Goal: Task Accomplishment & Management: Complete application form

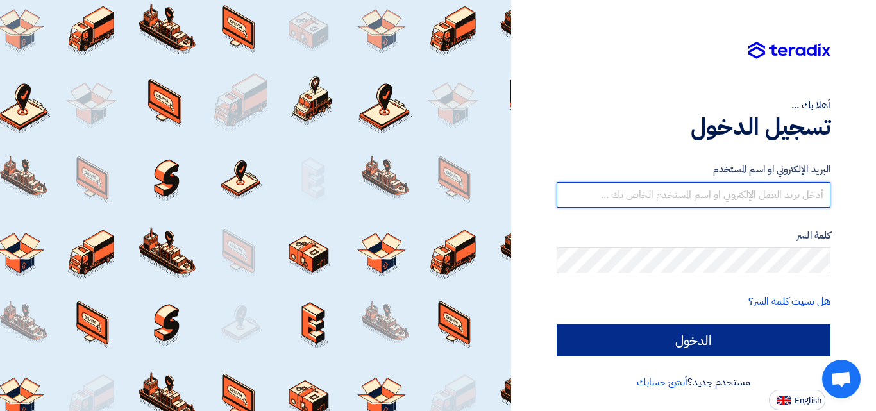
type input "[EMAIL_ADDRESS][DOMAIN_NAME]"
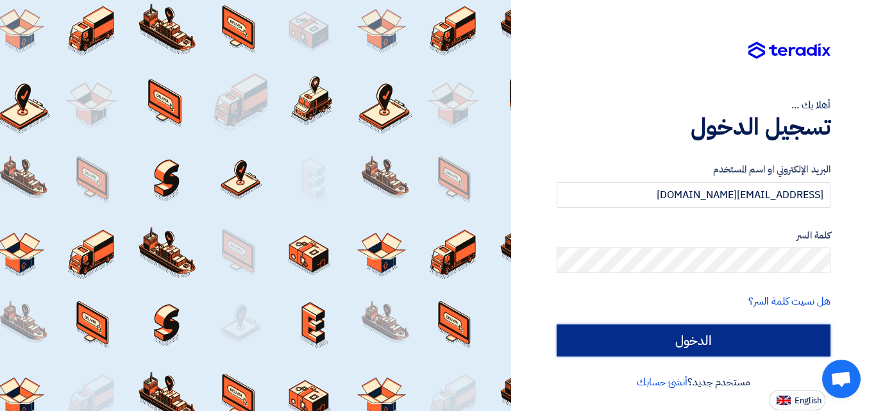
click at [717, 354] on input "الدخول" at bounding box center [693, 340] width 274 height 32
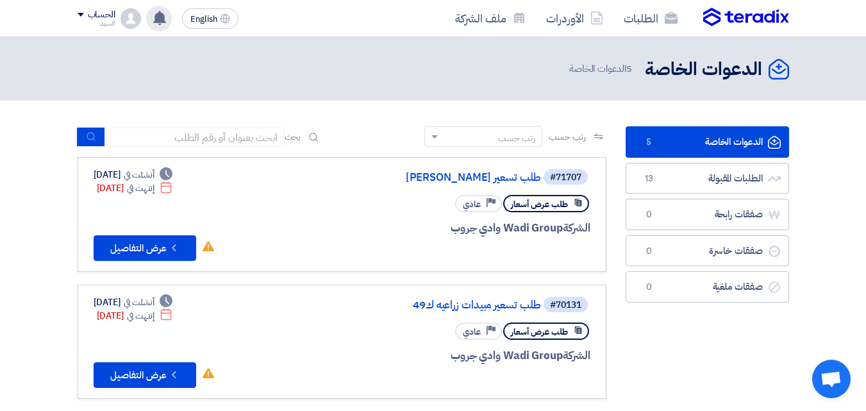
click at [157, 20] on use at bounding box center [159, 18] width 13 height 14
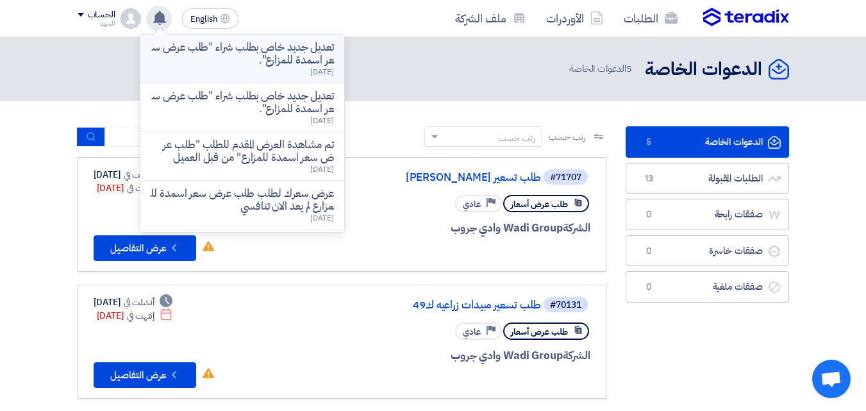
click at [202, 57] on p "تعديل جديد خاص بطلب شراء "طلب عرض سعر اسمدة للمزارع"." at bounding box center [242, 54] width 183 height 26
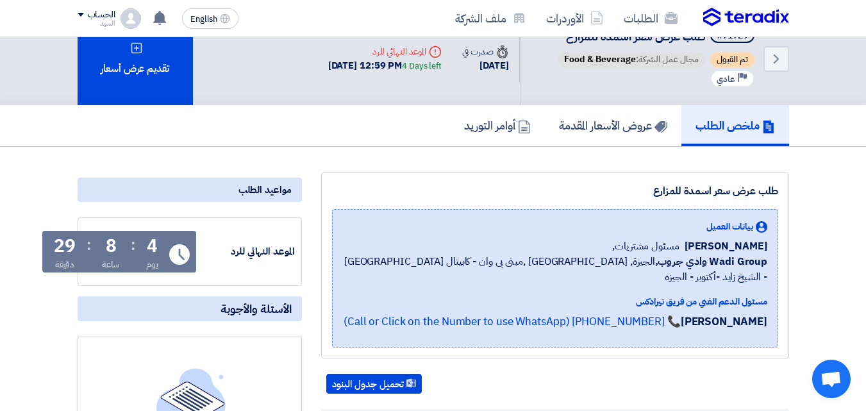
scroll to position [9, 0]
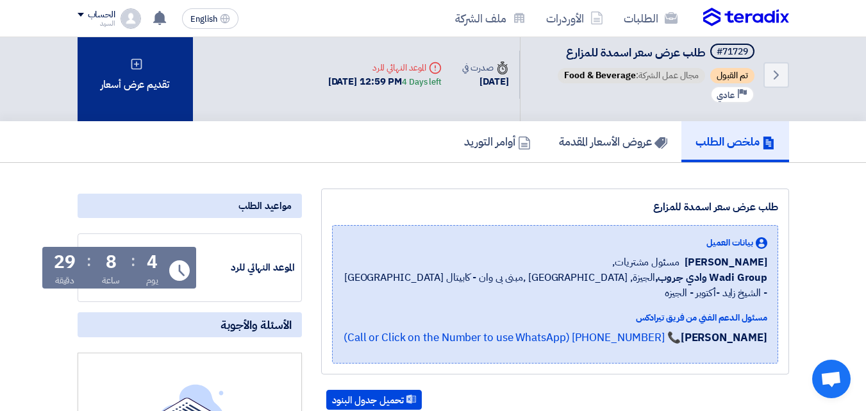
click at [158, 69] on div "تقديم عرض أسعار" at bounding box center [135, 74] width 115 height 93
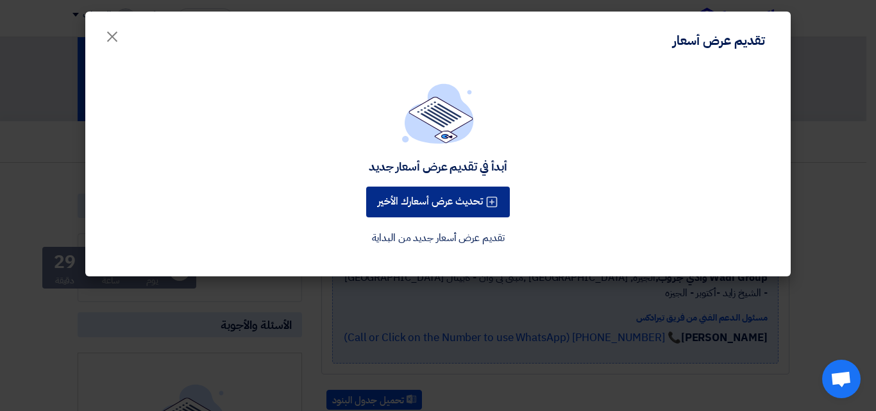
click at [424, 214] on button "تحديث عرض أسعارك الأخير" at bounding box center [438, 202] width 144 height 31
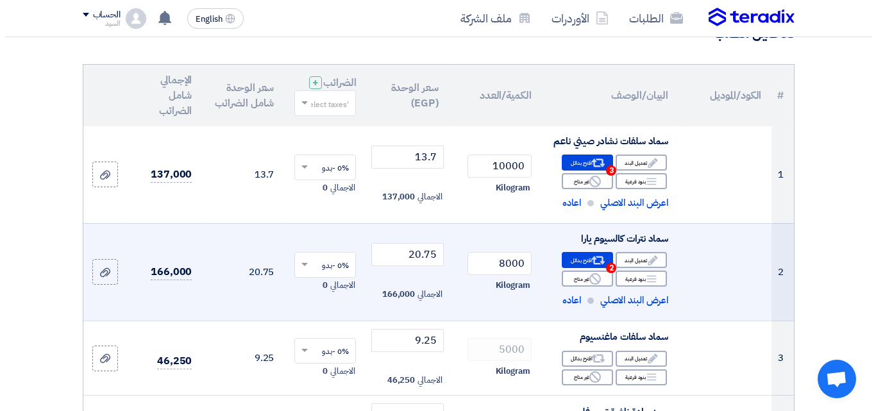
scroll to position [121, 0]
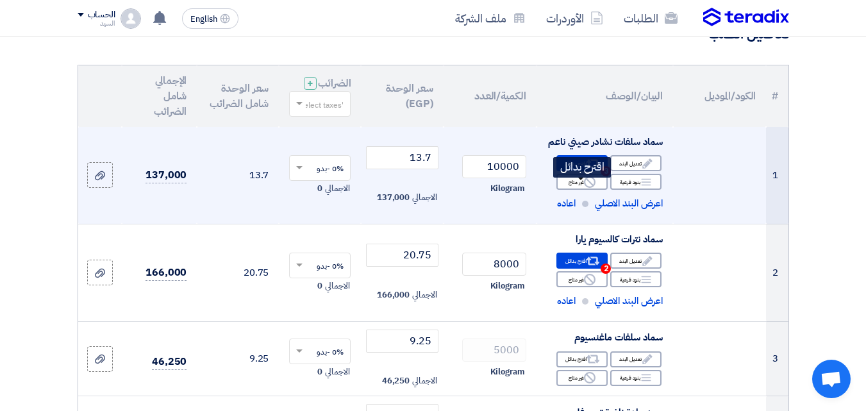
click at [580, 171] on div "Alternative اقترح بدائل 3" at bounding box center [581, 163] width 51 height 16
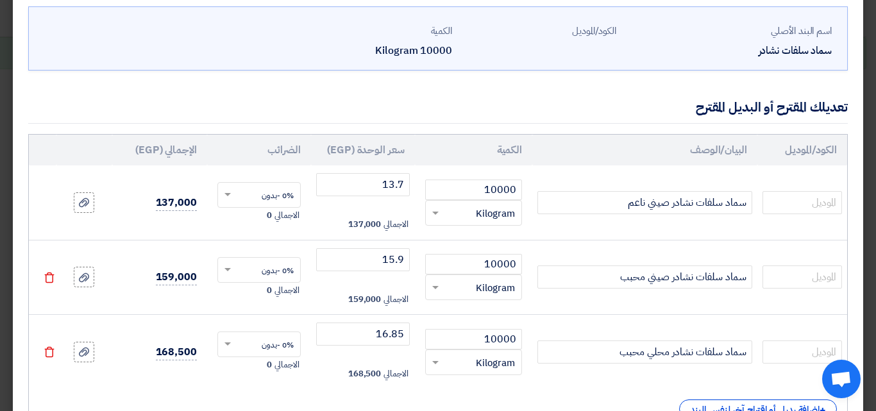
scroll to position [60, 0]
click at [399, 186] on input "13.7" at bounding box center [363, 183] width 94 height 23
type input "13.25"
click at [413, 212] on td "13.25 الاجمالي 132,500" at bounding box center [363, 202] width 104 height 74
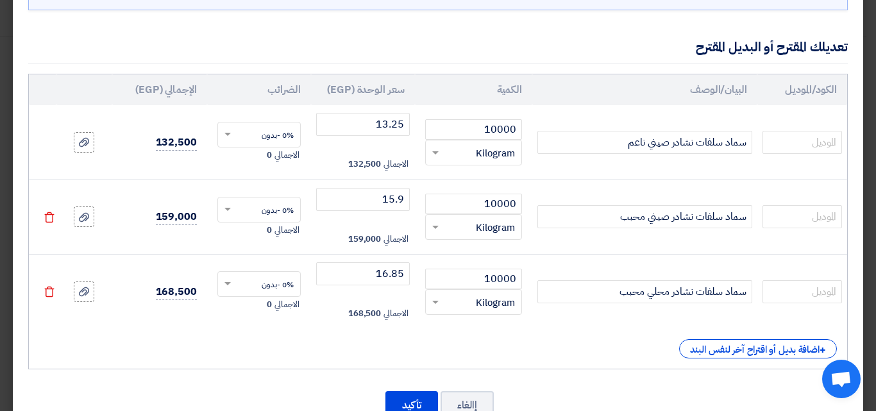
scroll to position [121, 0]
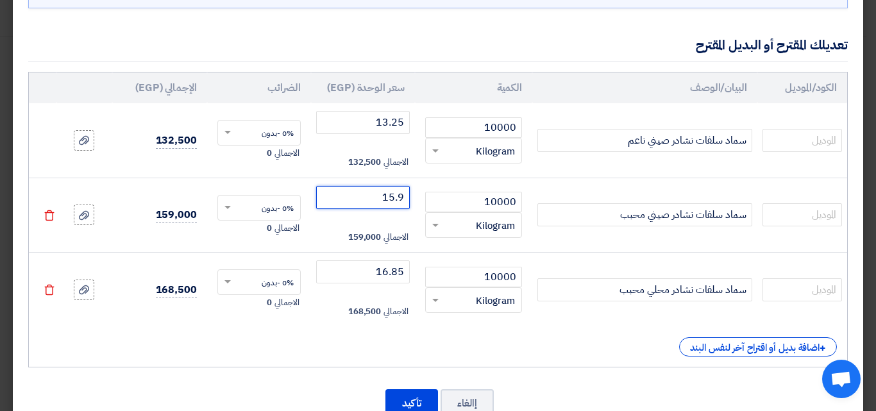
drag, startPoint x: 402, startPoint y: 197, endPoint x: 409, endPoint y: 199, distance: 7.3
click at [409, 199] on input "15.9" at bounding box center [363, 197] width 94 height 23
type input "15.5"
click at [402, 217] on td "15.5 الاجمالي 155,000" at bounding box center [363, 215] width 104 height 75
click at [370, 222] on td "15.5 الاجمالي 155,000" at bounding box center [363, 215] width 104 height 75
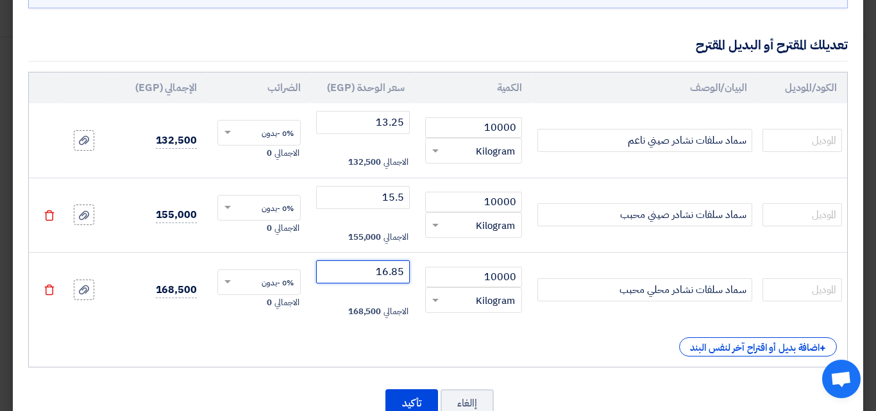
drag, startPoint x: 399, startPoint y: 274, endPoint x: 406, endPoint y: 274, distance: 7.1
click at [406, 274] on input "16.85" at bounding box center [363, 271] width 94 height 23
type input "16.4"
click at [378, 322] on td "16.4 الاجمالي 164,000" at bounding box center [363, 290] width 104 height 74
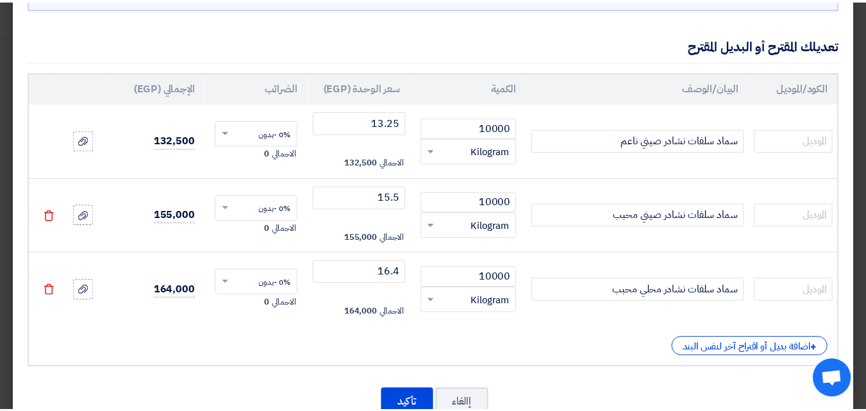
scroll to position [127, 0]
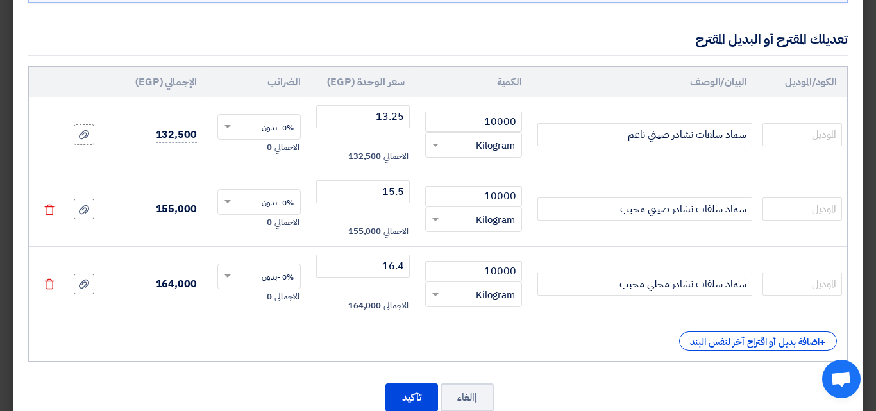
click at [385, 360] on div "الكود/الموديل البيان/الوصف الكمية سعر الوحدة (EGP) الضرائب الإجمالي (EGP) 10000" at bounding box center [437, 214] width 819 height 296
click at [402, 384] on button "تأكيد" at bounding box center [411, 397] width 53 height 28
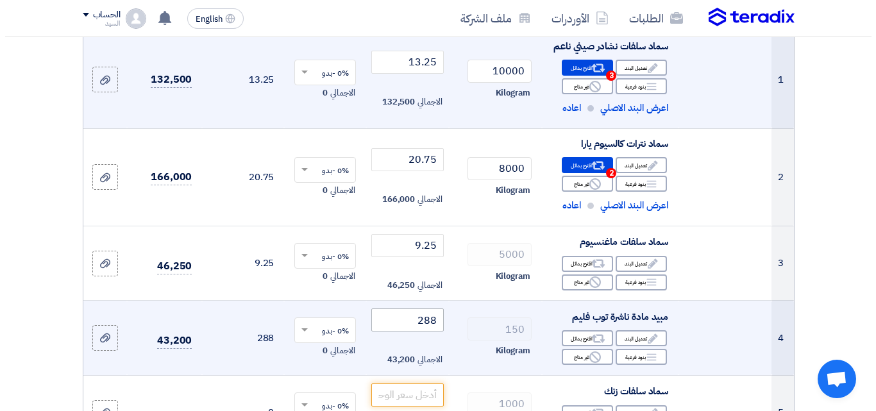
scroll to position [217, 0]
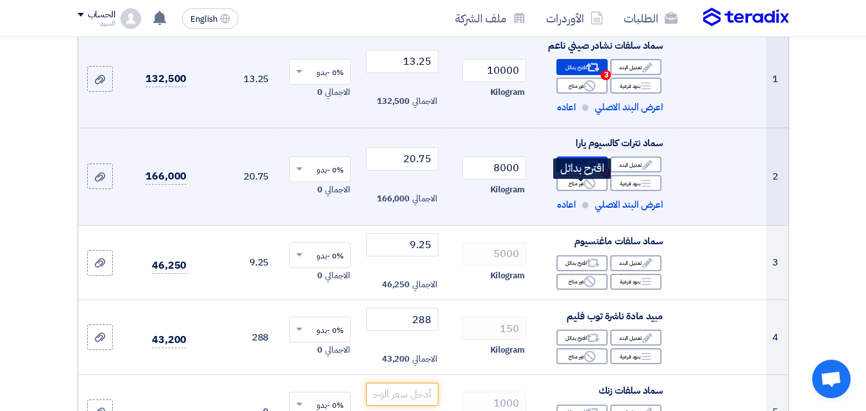
click at [572, 172] on div "Alternative اقترح بدائل 2" at bounding box center [581, 164] width 51 height 16
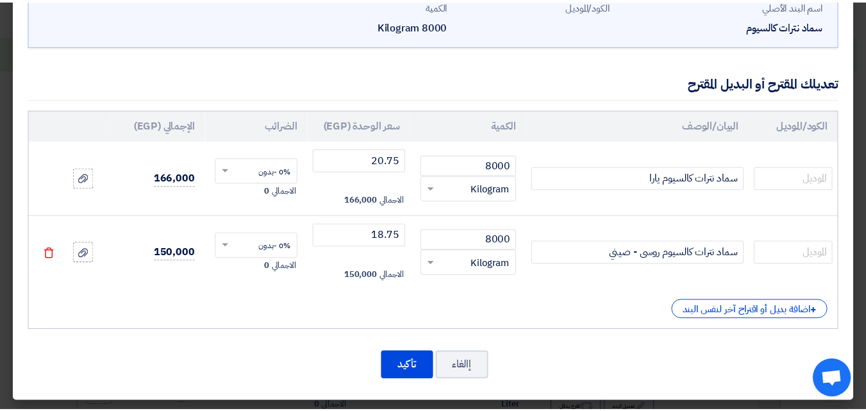
scroll to position [86, 0]
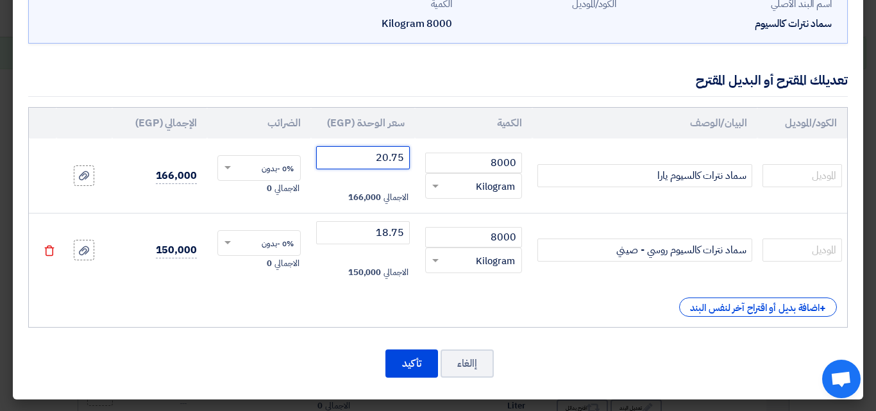
click at [408, 156] on input "20.75" at bounding box center [363, 157] width 94 height 23
click at [394, 157] on input "20.75" at bounding box center [363, 157] width 94 height 23
click at [399, 156] on input "20.75" at bounding box center [363, 157] width 94 height 23
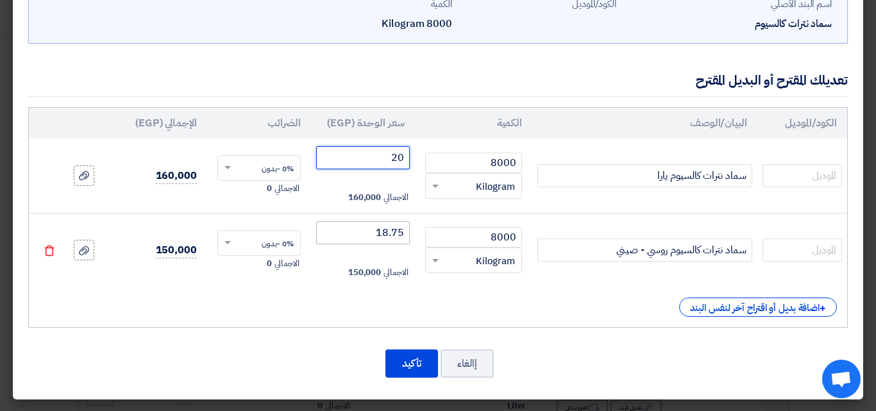
type input "20"
click at [393, 233] on input "18.75" at bounding box center [363, 232] width 94 height 23
type input "17.9"
click at [410, 310] on div "+ اضافة بديل أو اقتراح آخر لنفس البند" at bounding box center [437, 306] width 797 height 19
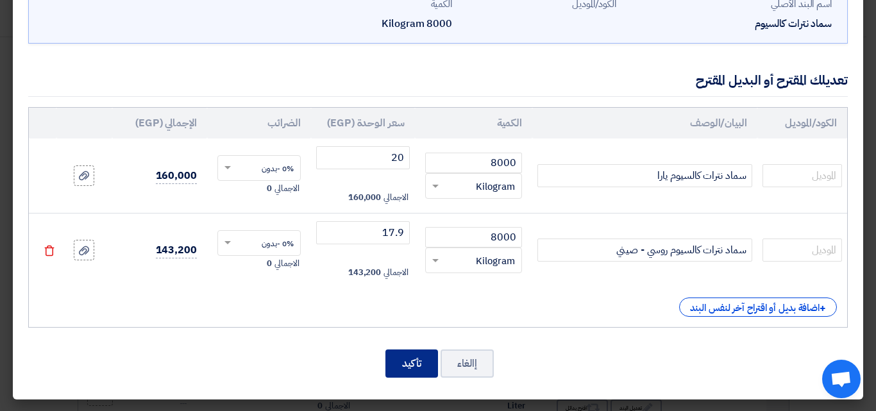
click at [417, 355] on button "تأكيد" at bounding box center [411, 363] width 53 height 28
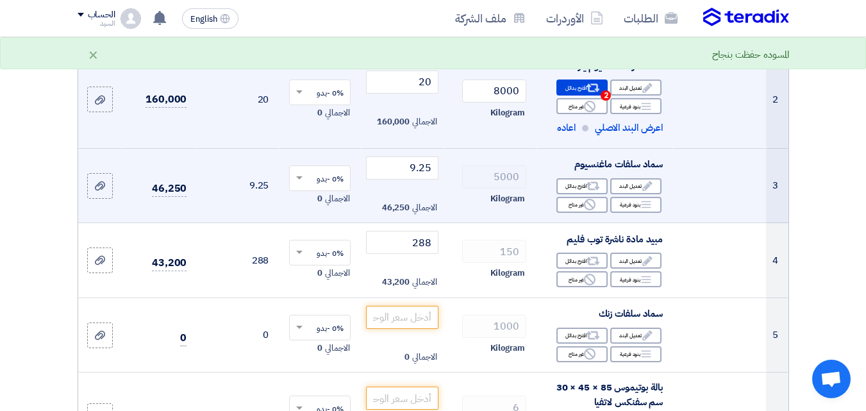
scroll to position [294, 0]
click at [416, 179] on input "9.25" at bounding box center [402, 167] width 72 height 23
type input "8.95"
click at [460, 206] on div "Kilogram" at bounding box center [490, 197] width 72 height 15
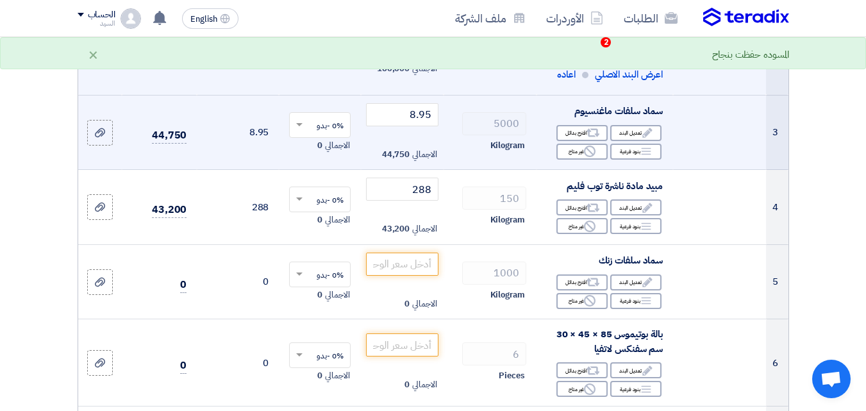
scroll to position [348, 0]
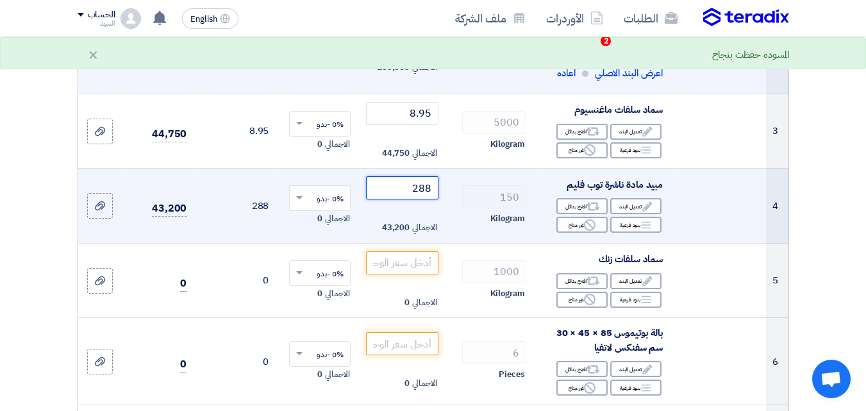
click at [422, 199] on input "288" at bounding box center [402, 187] width 72 height 23
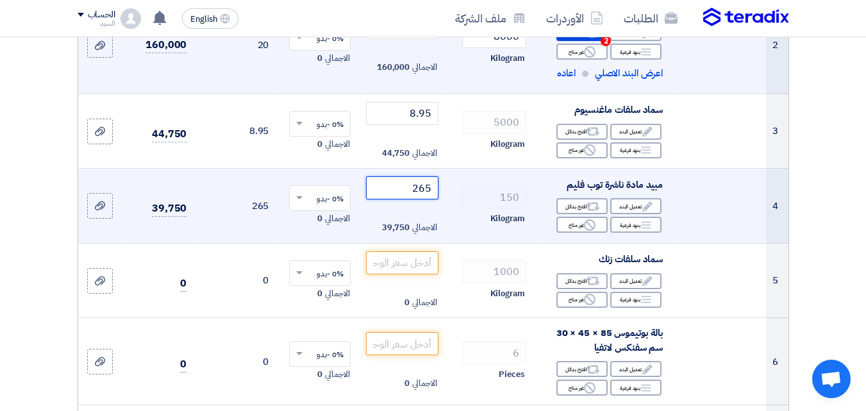
type input "265"
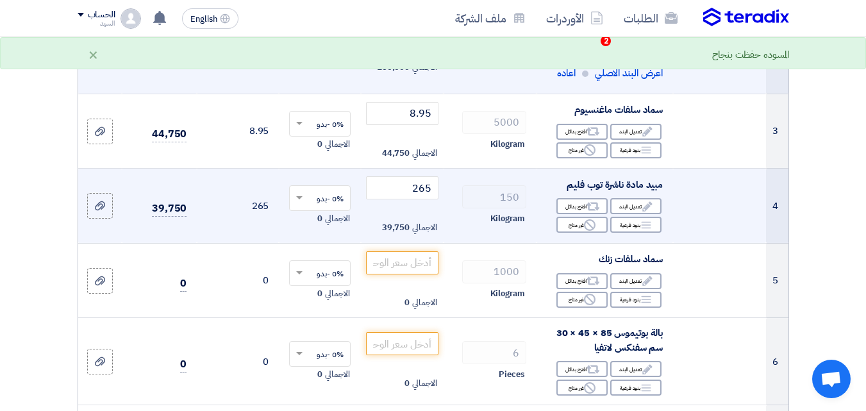
click at [440, 244] on td "265 الاجمالي 39,750" at bounding box center [402, 206] width 82 height 75
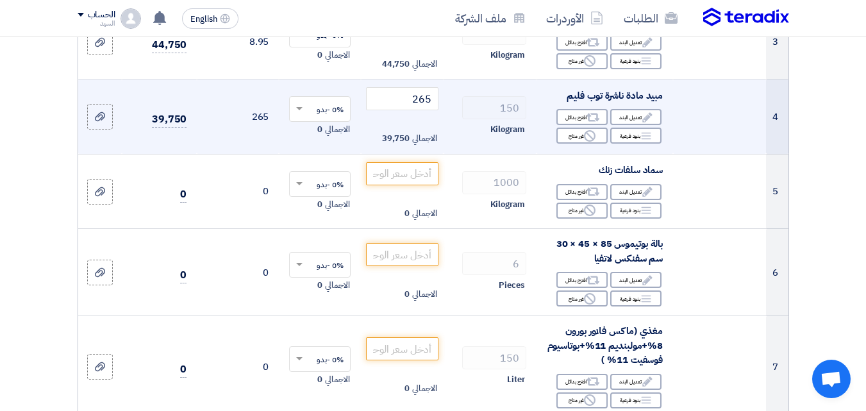
scroll to position [437, 0]
click at [596, 125] on icon "Alternative" at bounding box center [593, 118] width 13 height 13
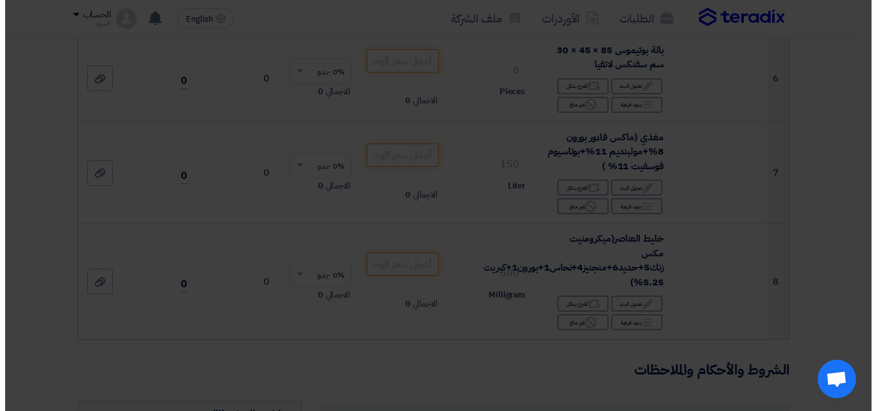
scroll to position [325, 0]
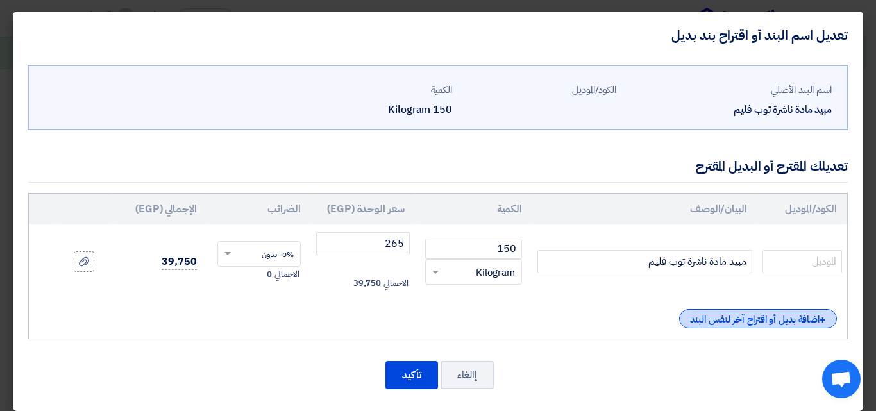
click at [738, 314] on div "+ اضافة بديل أو اقتراح آخر لنفس البند" at bounding box center [758, 318] width 158 height 19
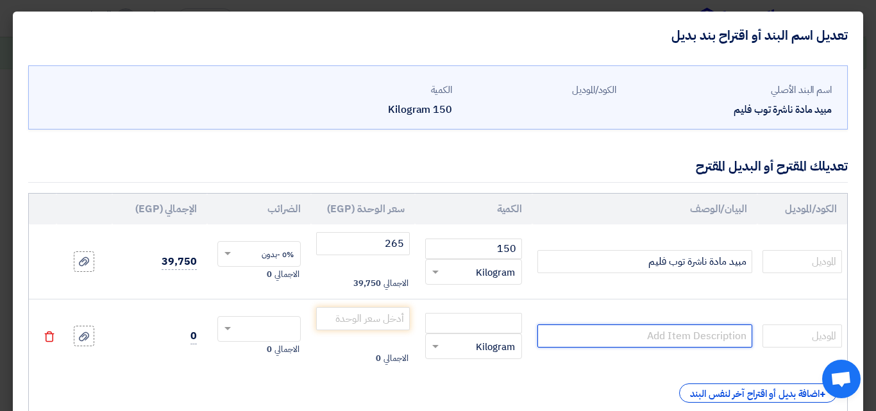
click at [706, 333] on input "text" at bounding box center [644, 335] width 215 height 23
type input "كاستر (مادة ناشرة ولاصقة)"
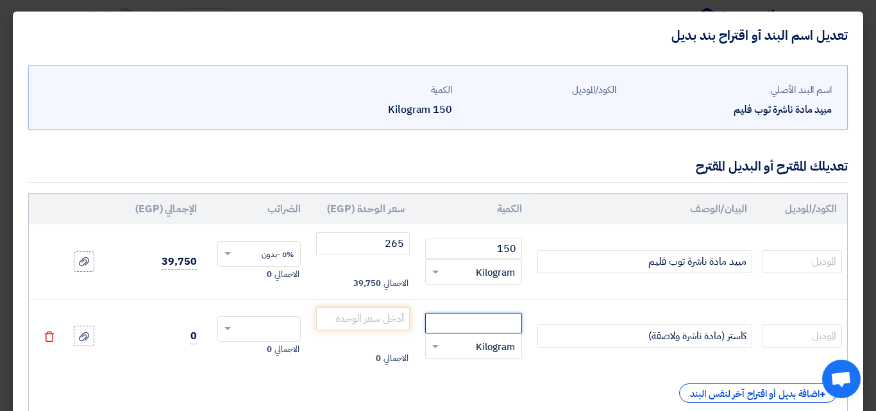
click at [502, 327] on input "number" at bounding box center [473, 323] width 97 height 21
type input "150"
click at [374, 324] on input "number" at bounding box center [363, 318] width 94 height 23
type input "8"
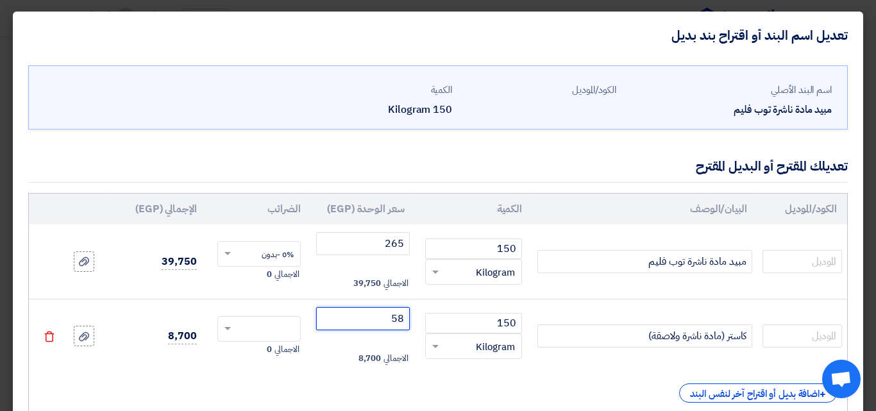
type input "58"
drag, startPoint x: 631, startPoint y: 318, endPoint x: 631, endPoint y: 327, distance: 9.0
click at [631, 327] on td "كاستر (مادة ناشرة ولاصقة)" at bounding box center [644, 336] width 225 height 74
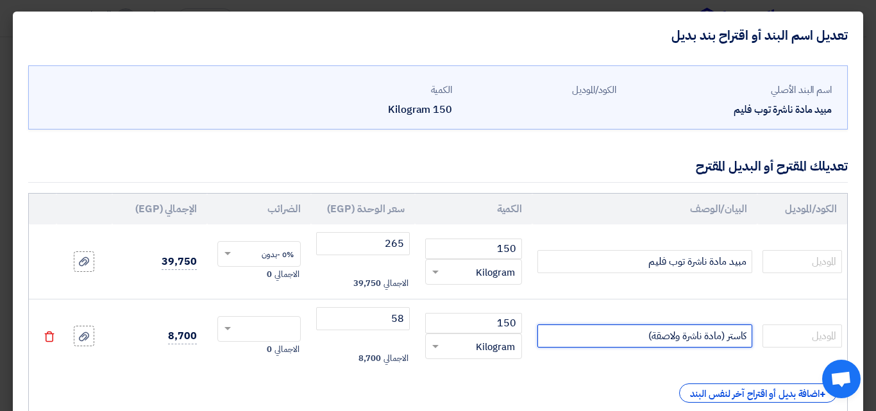
click at [631, 327] on input "كاستر (مادة ناشرة ولاصقة)" at bounding box center [644, 335] width 215 height 23
type input "كاستر (مادة ناشرة ولاصقة) محلي"
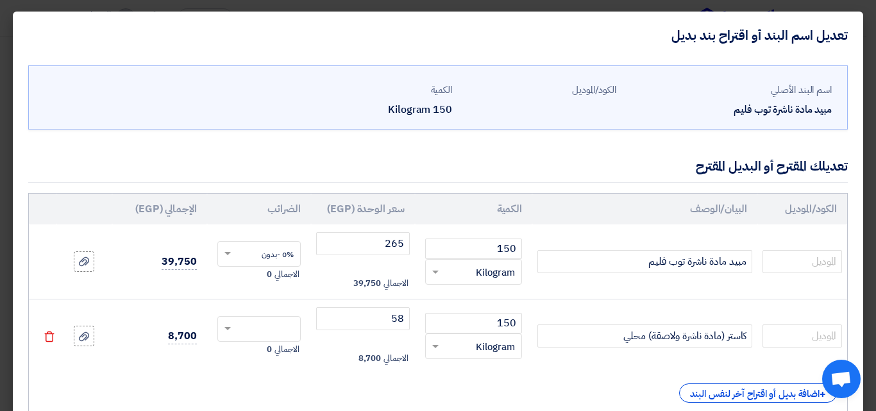
click at [287, 332] on input "text" at bounding box center [267, 330] width 55 height 21
click at [282, 372] on span "0% -بدون" at bounding box center [278, 375] width 32 height 12
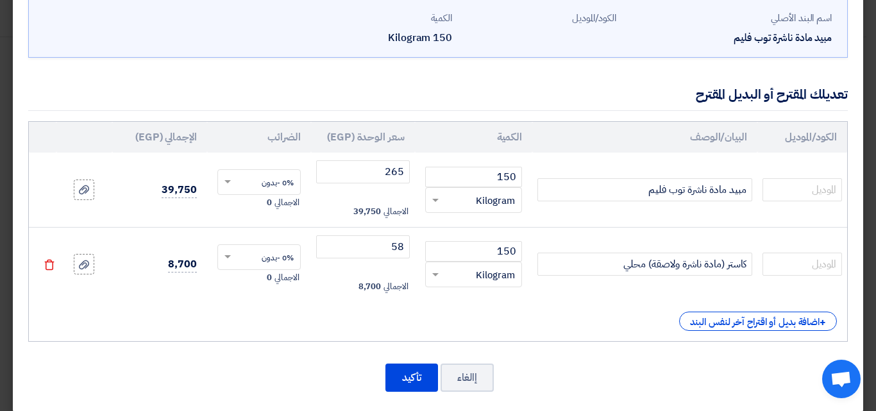
scroll to position [86, 0]
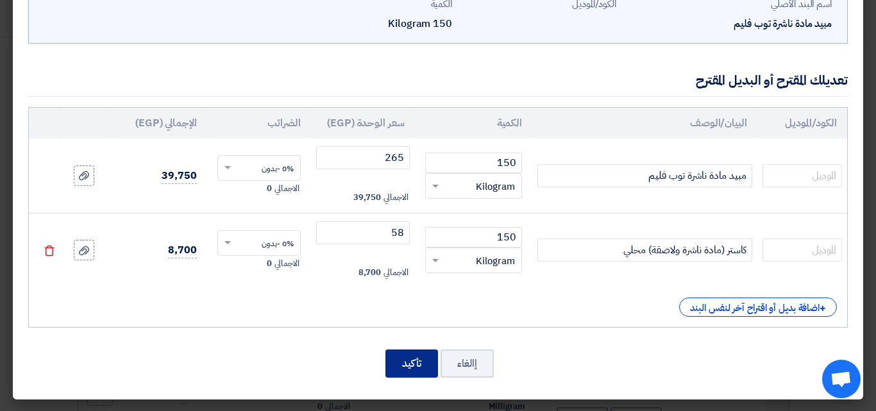
click at [409, 369] on button "تأكيد" at bounding box center [411, 363] width 53 height 28
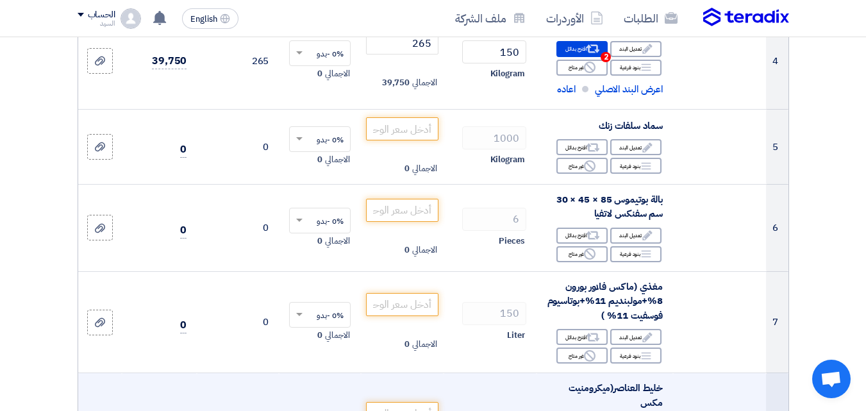
scroll to position [504, 0]
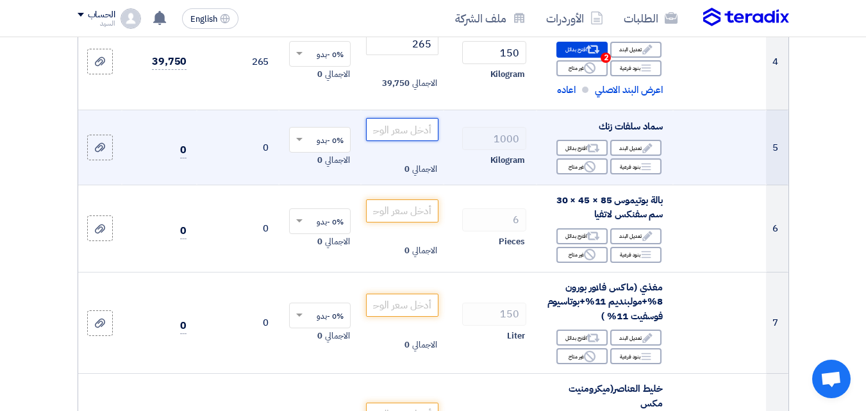
click at [430, 141] on input "number" at bounding box center [402, 129] width 72 height 23
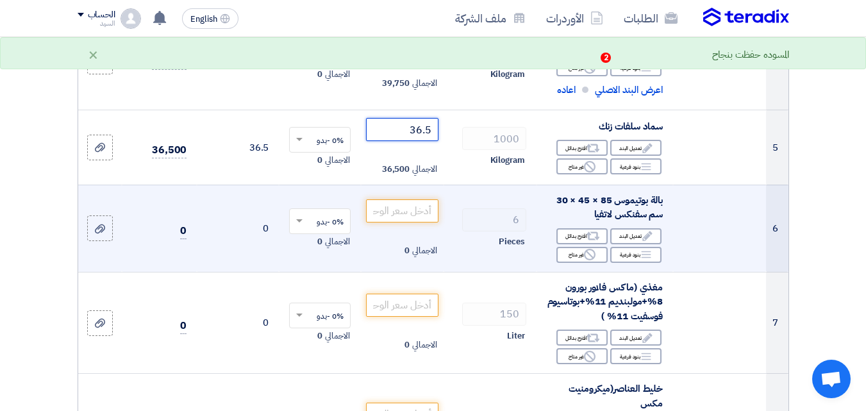
type input "36.5"
click at [465, 210] on td "6 Pieces" at bounding box center [490, 228] width 93 height 87
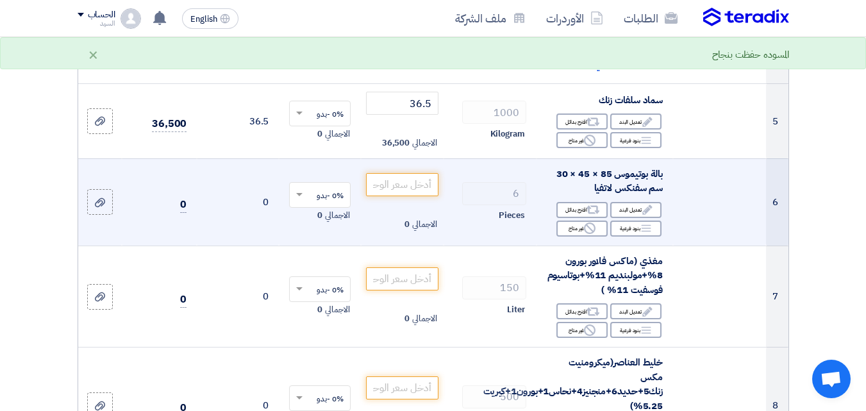
scroll to position [531, 0]
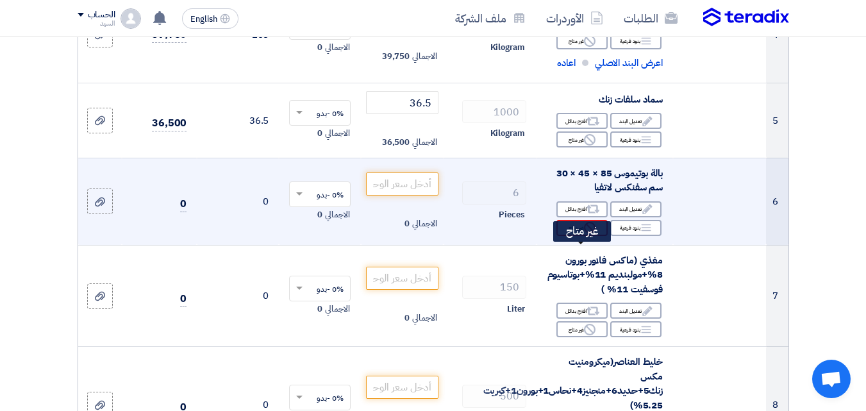
click at [583, 236] on div "Reject غير متاح" at bounding box center [581, 228] width 51 height 16
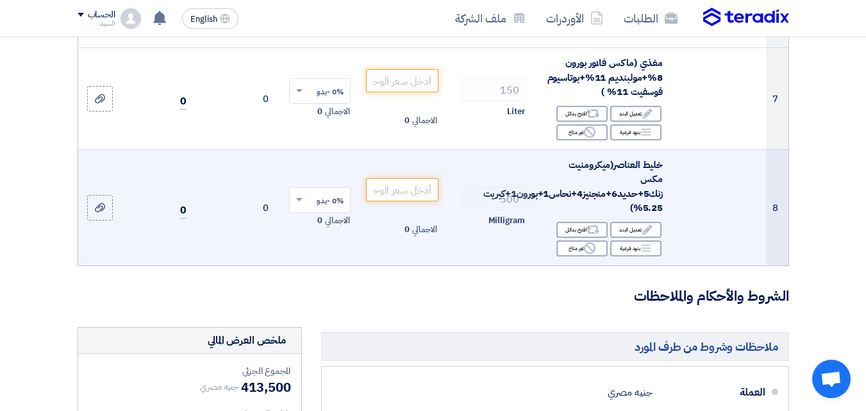
scroll to position [751, 0]
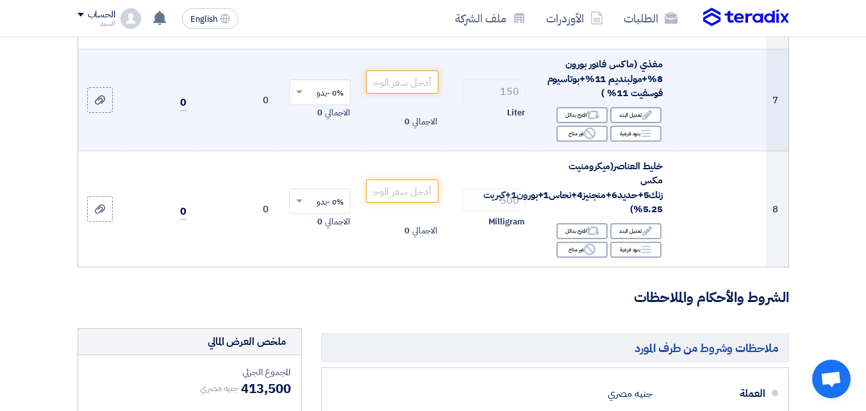
click at [424, 128] on span "الاجمالي" at bounding box center [424, 121] width 24 height 13
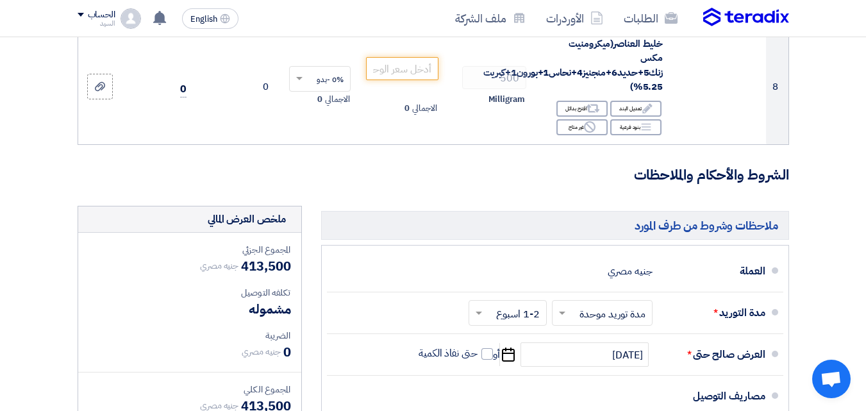
scroll to position [871, 0]
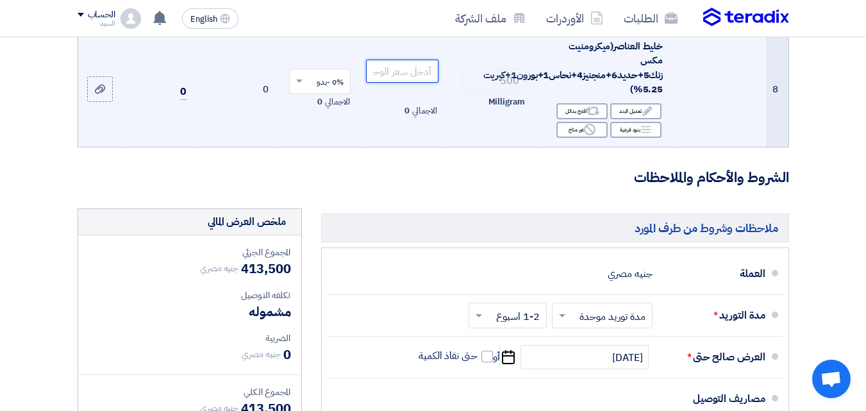
click at [397, 83] on input "number" at bounding box center [402, 71] width 72 height 23
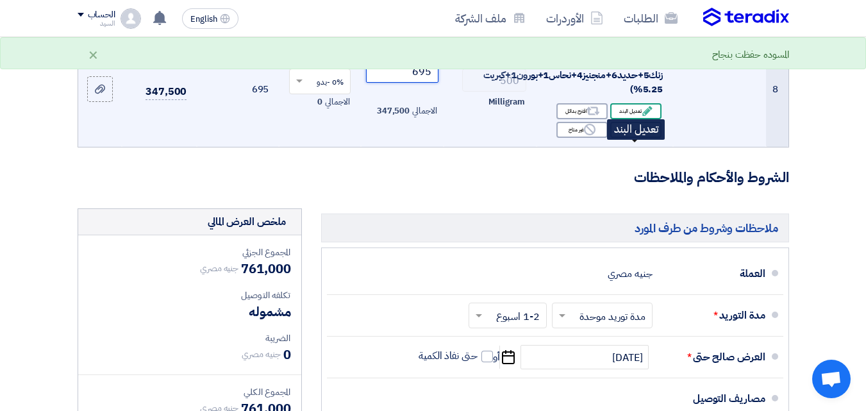
type input "695"
click at [628, 119] on div "Edit تعديل البند" at bounding box center [635, 111] width 51 height 16
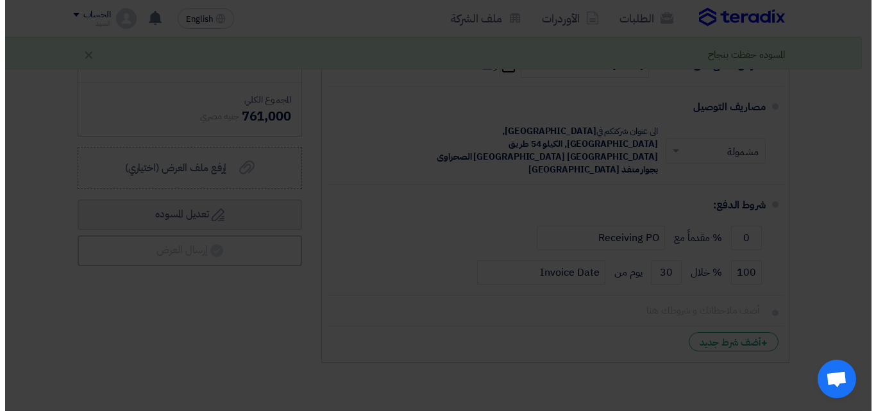
scroll to position [565, 0]
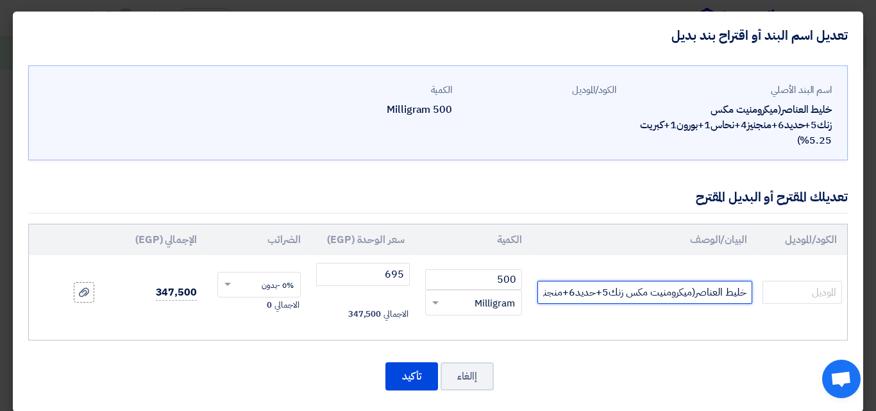
click at [549, 294] on input "خليط العناصر(ميكرومنيت مكس زنك5+حديد6+منجنيز4+نحاس1+بورون1+كبريت 5.25%)" at bounding box center [644, 292] width 215 height 23
click at [576, 291] on input "خليط العناصر(ميكرومنيت مكس زنك5+حديد6+منجنيز4+نحاس1+بورون1+كبريت 5.25%)" at bounding box center [644, 292] width 215 height 23
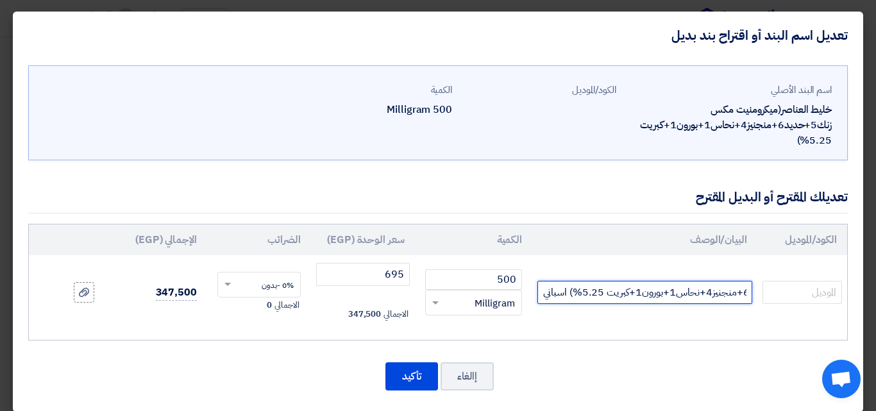
scroll to position [0, -176]
type input "خليط العناصر(ميكرومنيت مكس زنك5+حديد6+منجنيز4+نحاس1+بورون1+كبريت 5.25%) اسباني"
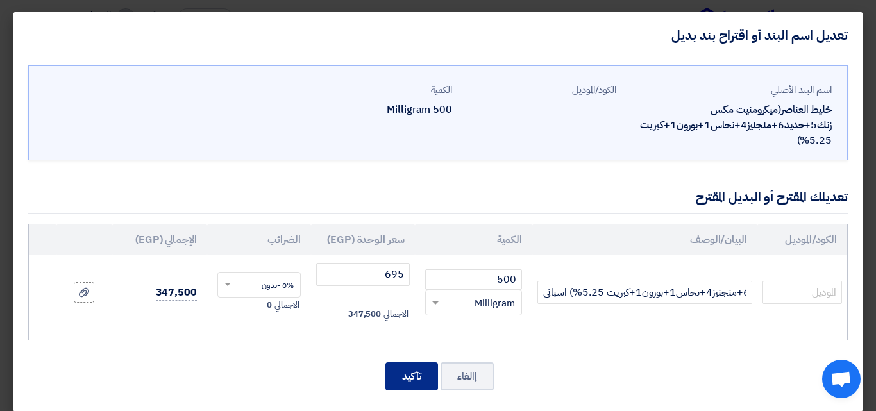
scroll to position [0, 0]
click at [422, 371] on button "تأكيد" at bounding box center [411, 376] width 53 height 28
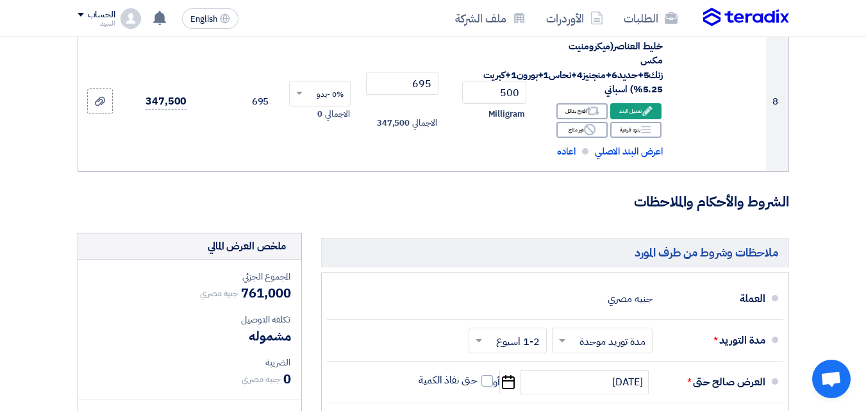
scroll to position [760, 0]
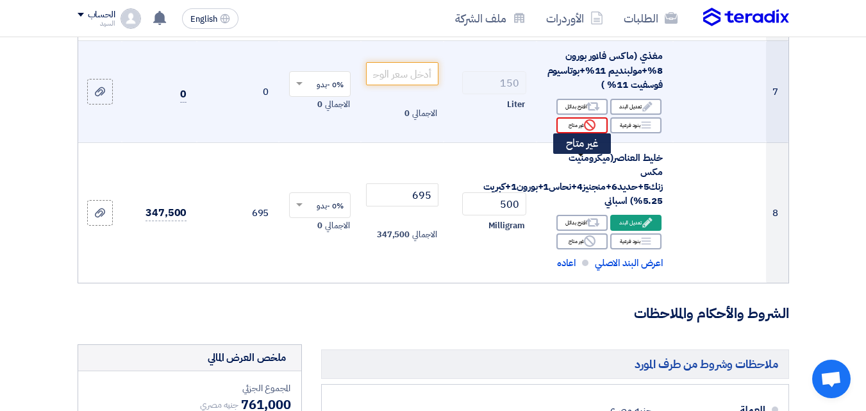
click at [580, 133] on div "Reject غير متاح" at bounding box center [581, 125] width 51 height 16
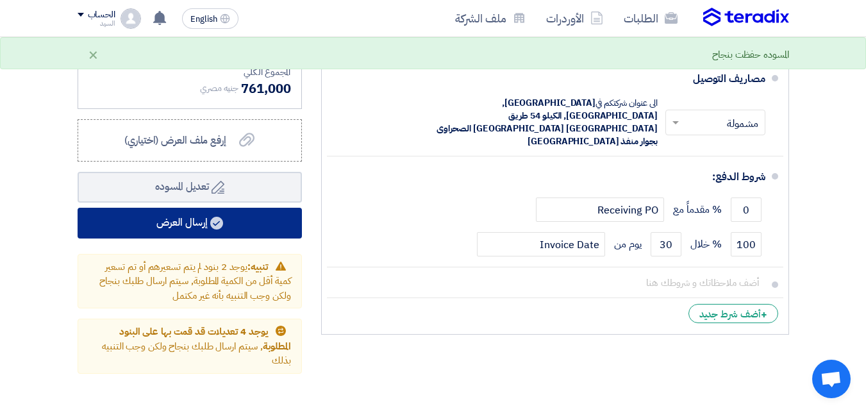
scroll to position [1246, 0]
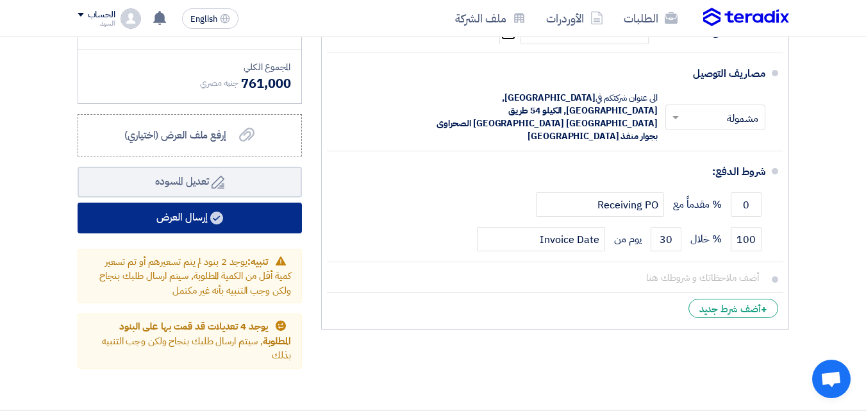
click at [220, 233] on button "إرسال العرض" at bounding box center [190, 218] width 224 height 31
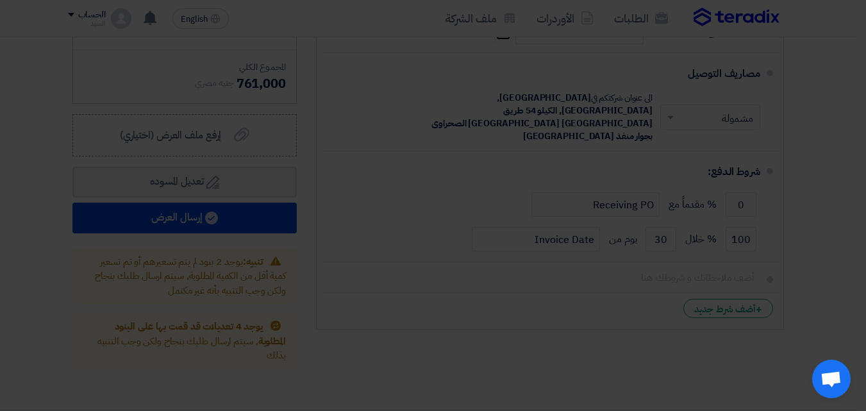
scroll to position [1142, 0]
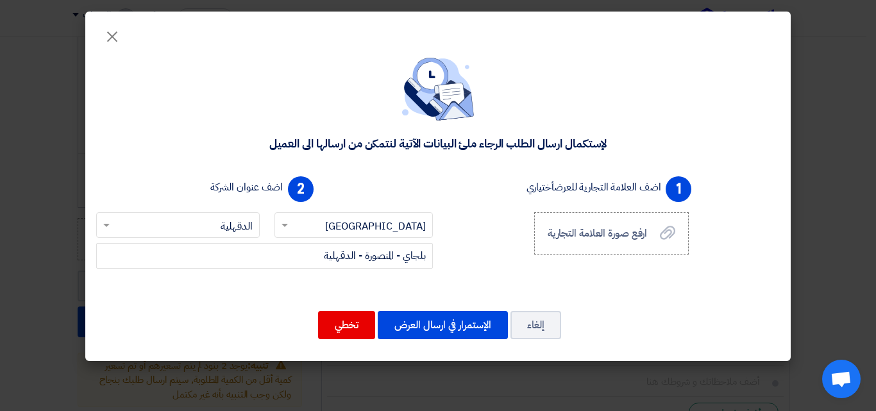
click at [607, 133] on div "لإستكمال ارسال الطلب الرجاء ملئ البيانات الآتية لنتمكن من ارسالها الى العميل" at bounding box center [438, 104] width 674 height 93
click at [115, 35] on span "×" at bounding box center [111, 36] width 15 height 38
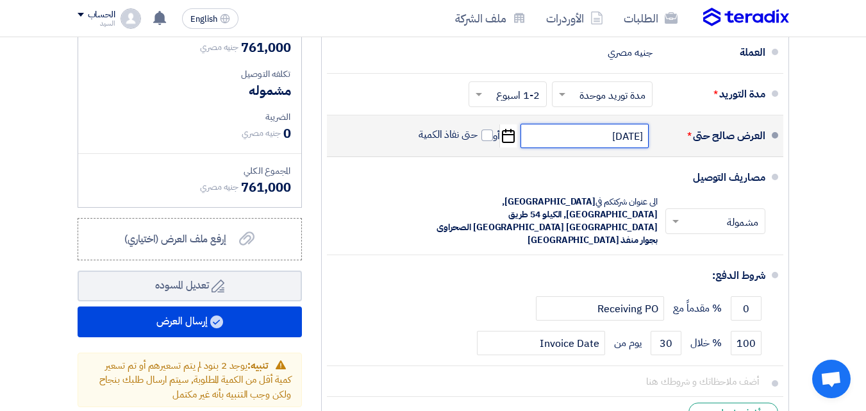
click at [599, 148] on input "[DATE]" at bounding box center [585, 136] width 128 height 24
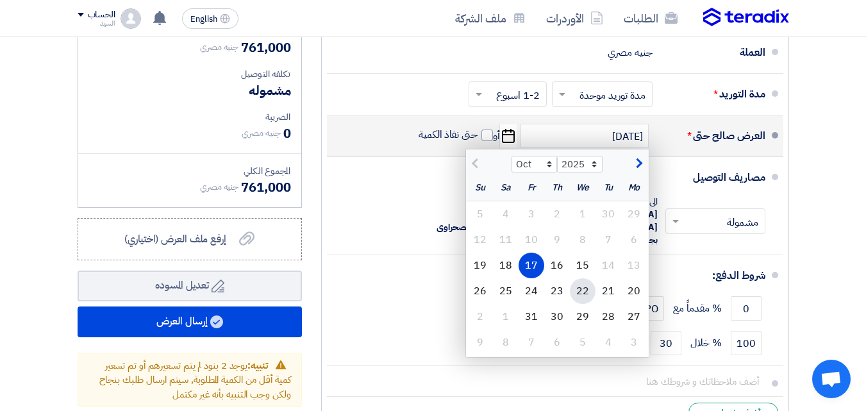
click at [580, 304] on div "22" at bounding box center [583, 291] width 26 height 26
type input "[DATE]"
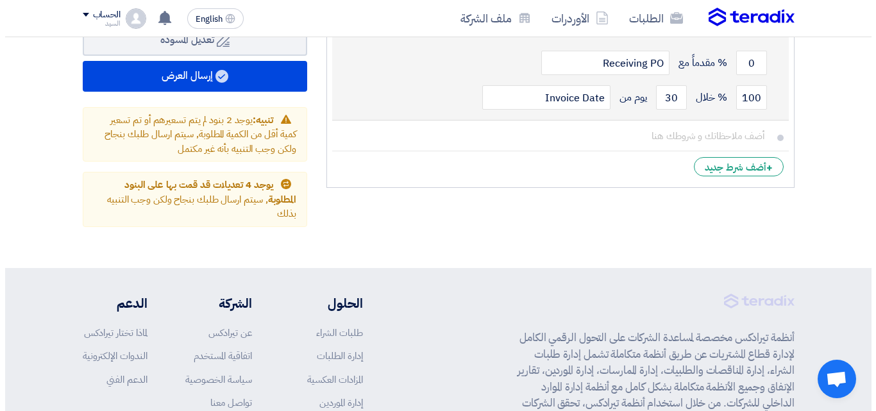
scroll to position [1383, 0]
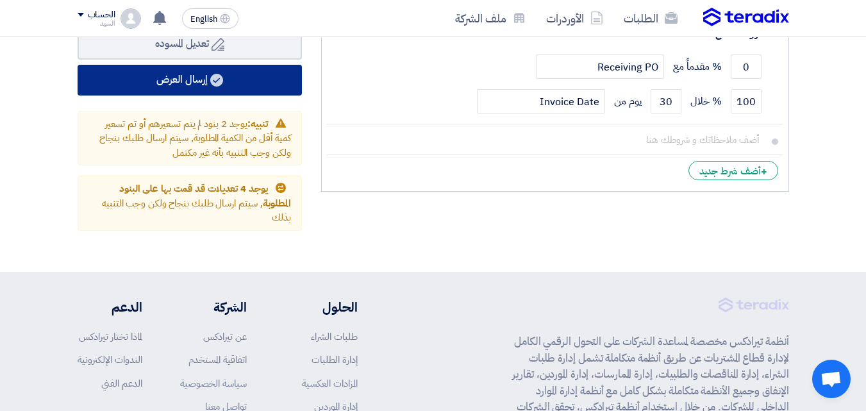
click at [232, 96] on button "إرسال العرض" at bounding box center [190, 80] width 224 height 31
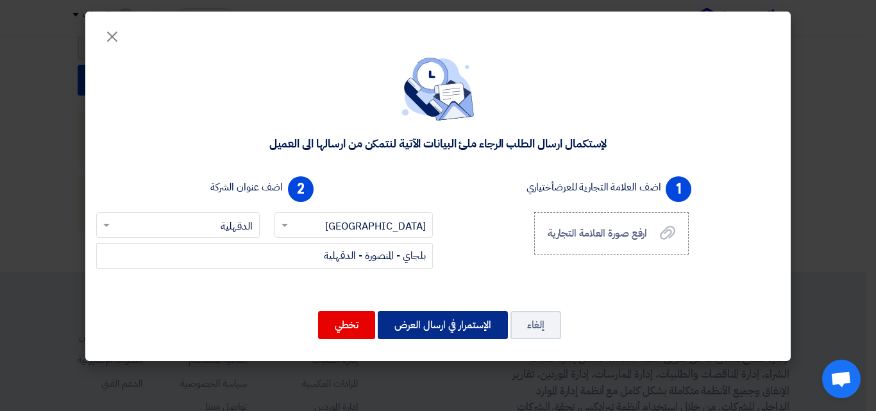
click at [431, 331] on button "الإستمرار في ارسال العرض" at bounding box center [443, 325] width 130 height 28
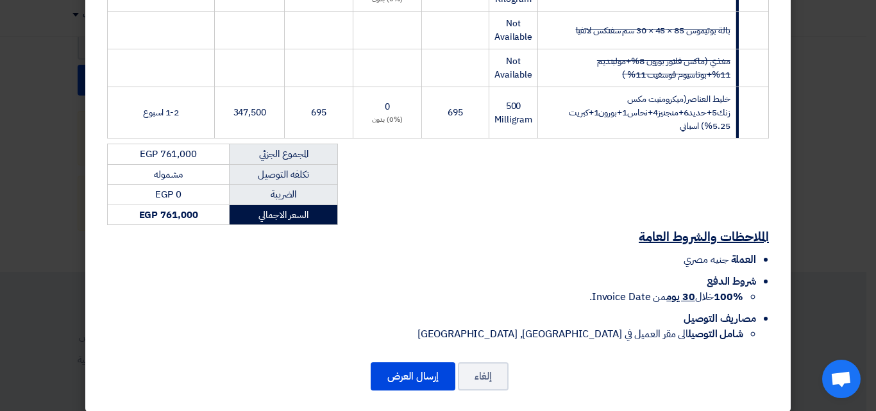
scroll to position [571, 0]
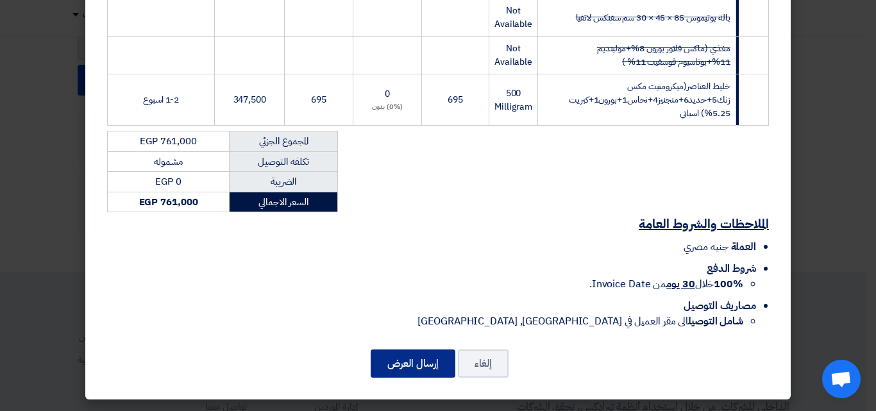
click at [420, 362] on button "إرسال العرض" at bounding box center [413, 363] width 85 height 28
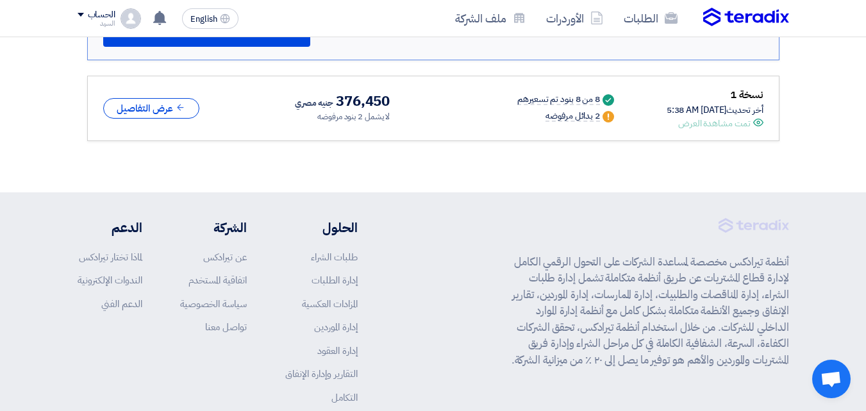
scroll to position [1342, 0]
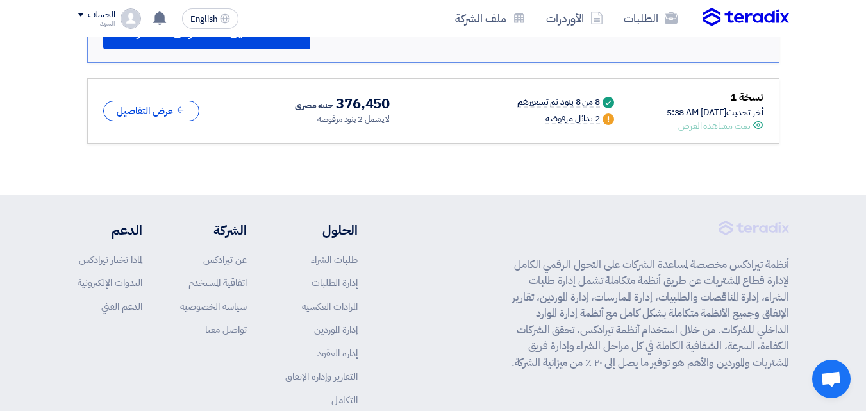
click at [580, 121] on div "2 بدائل مرفوضه" at bounding box center [573, 119] width 54 height 10
click at [171, 119] on button "عرض التفاصيل" at bounding box center [151, 111] width 96 height 21
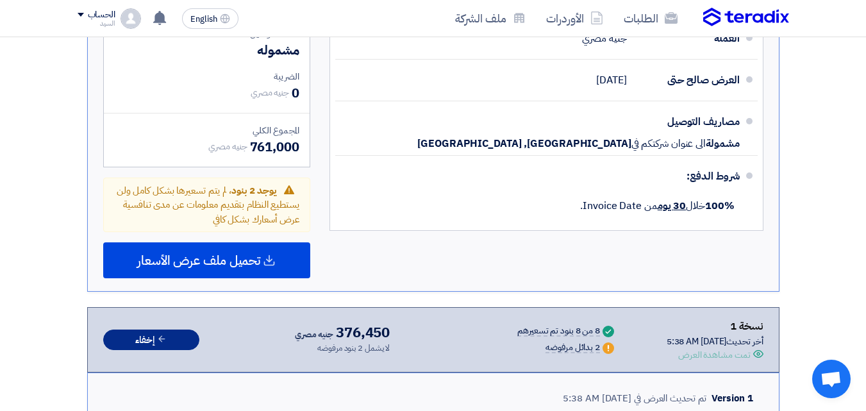
scroll to position [1087, 0]
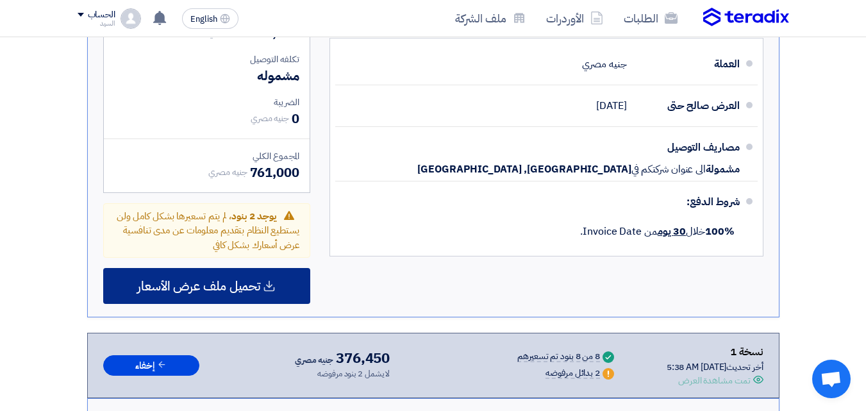
click at [247, 280] on span "تحميل ملف عرض الأسعار" at bounding box center [198, 286] width 123 height 12
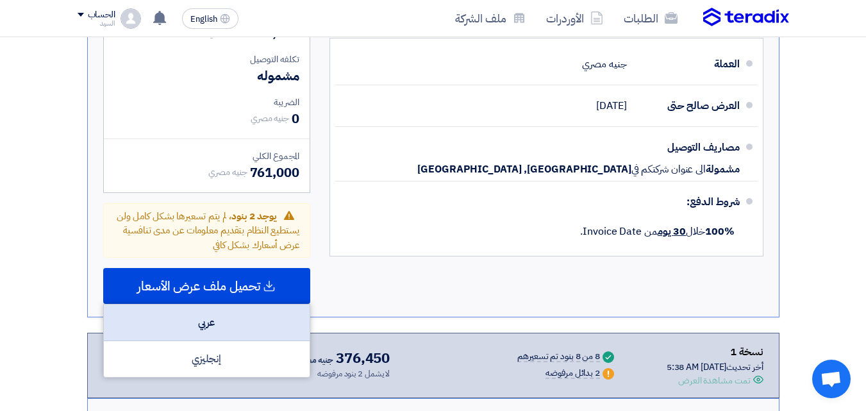
click at [224, 337] on div "عربي" at bounding box center [207, 323] width 206 height 37
click at [228, 324] on div "عربي" at bounding box center [207, 323] width 206 height 37
